Goal: Task Accomplishment & Management: Manage account settings

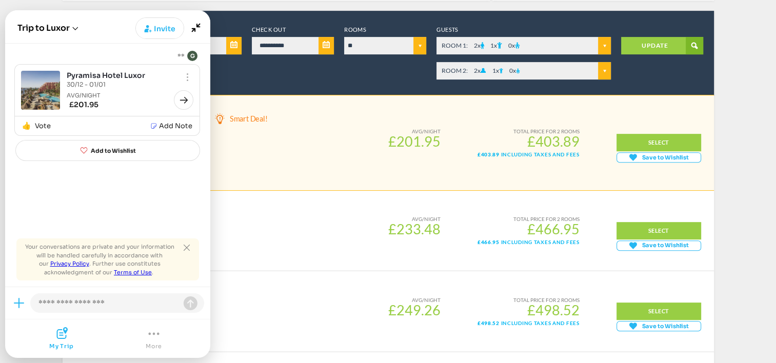
click at [653, 157] on span "Save to Wishlist" at bounding box center [665, 157] width 52 height 9
drag, startPoint x: 0, startPoint y: 0, endPoint x: 653, endPoint y: 157, distance: 671.7
click at [653, 157] on span "Save to Wishlist" at bounding box center [665, 157] width 52 height 9
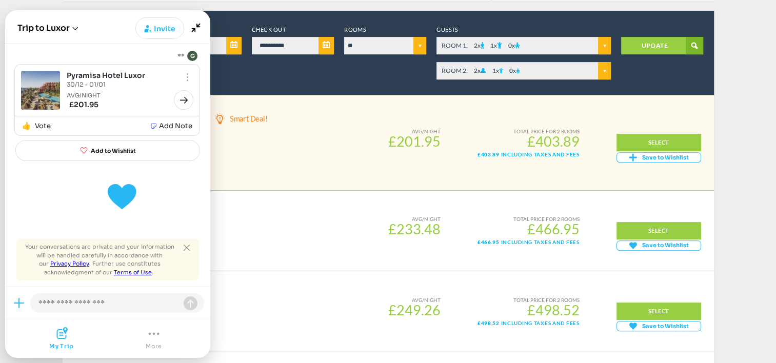
click at [653, 157] on span "Save to Wishlist" at bounding box center [665, 157] width 52 height 9
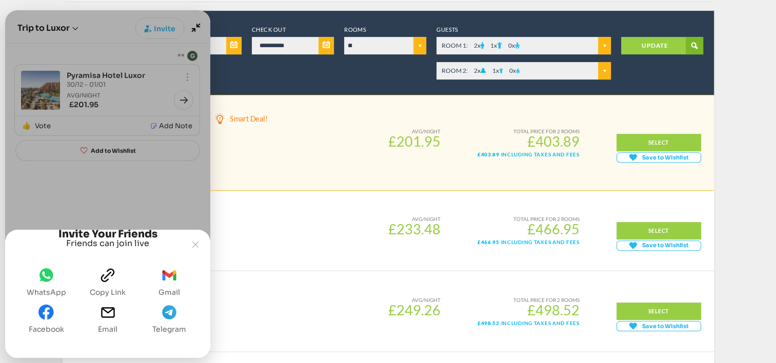
click at [653, 157] on span "Save to Wishlist" at bounding box center [665, 157] width 52 height 9
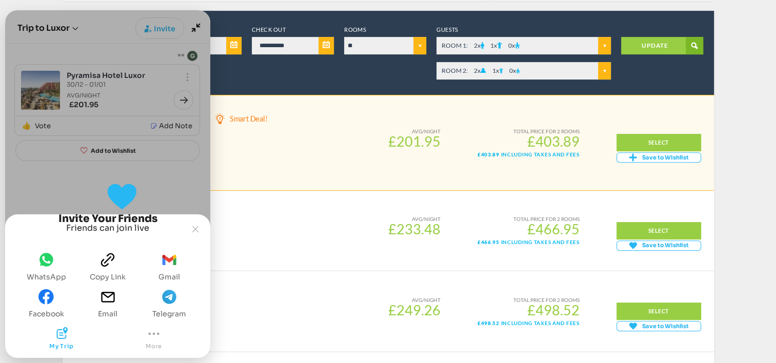
click at [653, 157] on span "Save to Wishlist" at bounding box center [665, 157] width 52 height 9
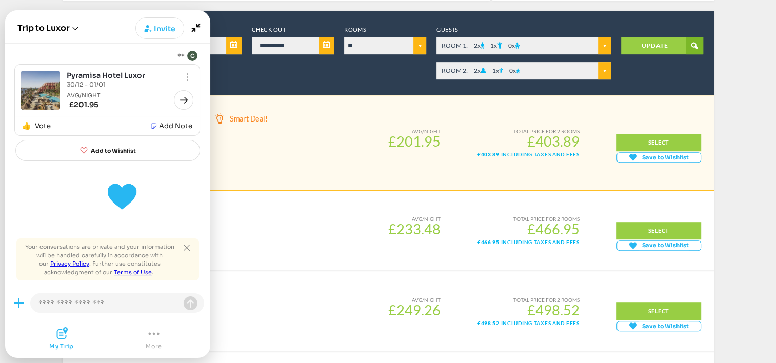
click at [180, 107] on button "Open offering" at bounding box center [183, 99] width 19 height 19
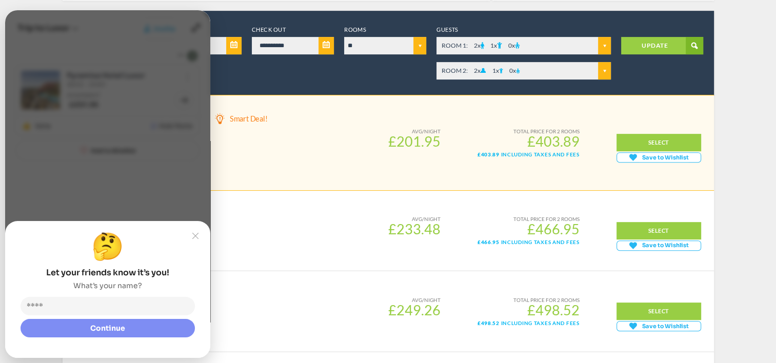
click at [0, 0] on slot "Joyned Window" at bounding box center [0, 0] width 0 height 0
